Goal: Information Seeking & Learning: Learn about a topic

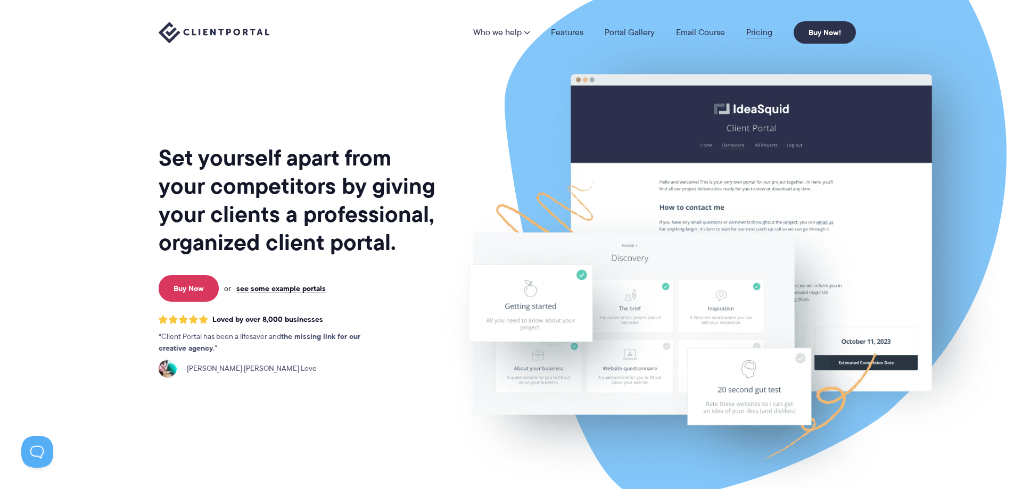
click at [755, 32] on link "Pricing" at bounding box center [759, 32] width 26 height 9
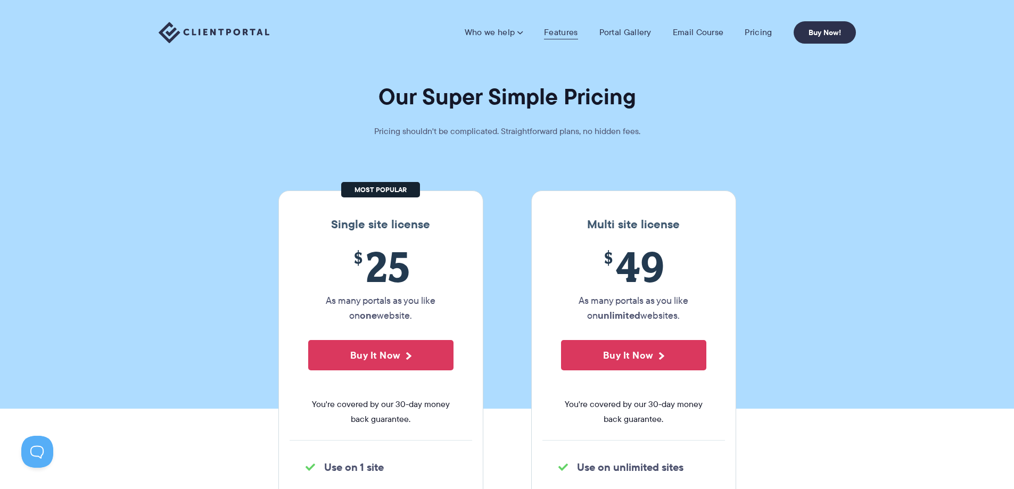
click at [572, 36] on link "Features" at bounding box center [561, 32] width 34 height 11
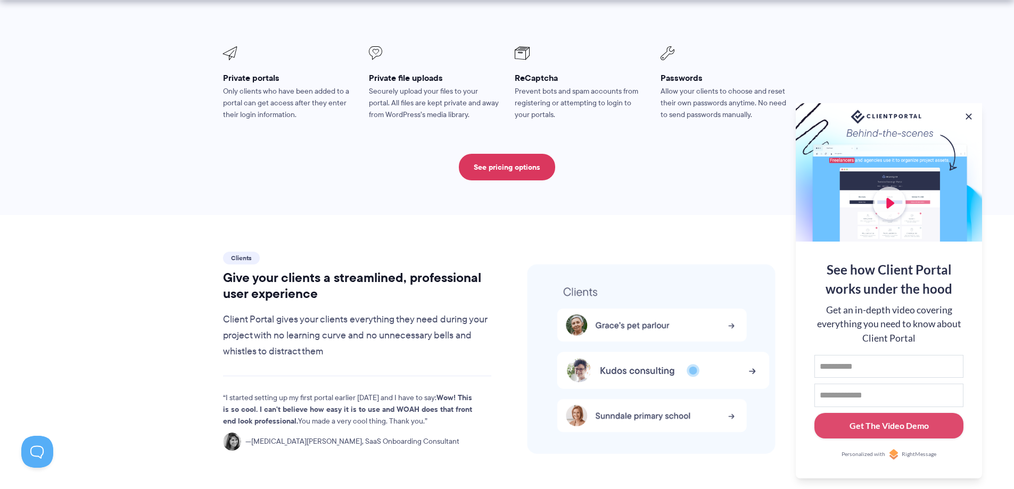
scroll to position [2235, 0]
